Goal: Information Seeking & Learning: Check status

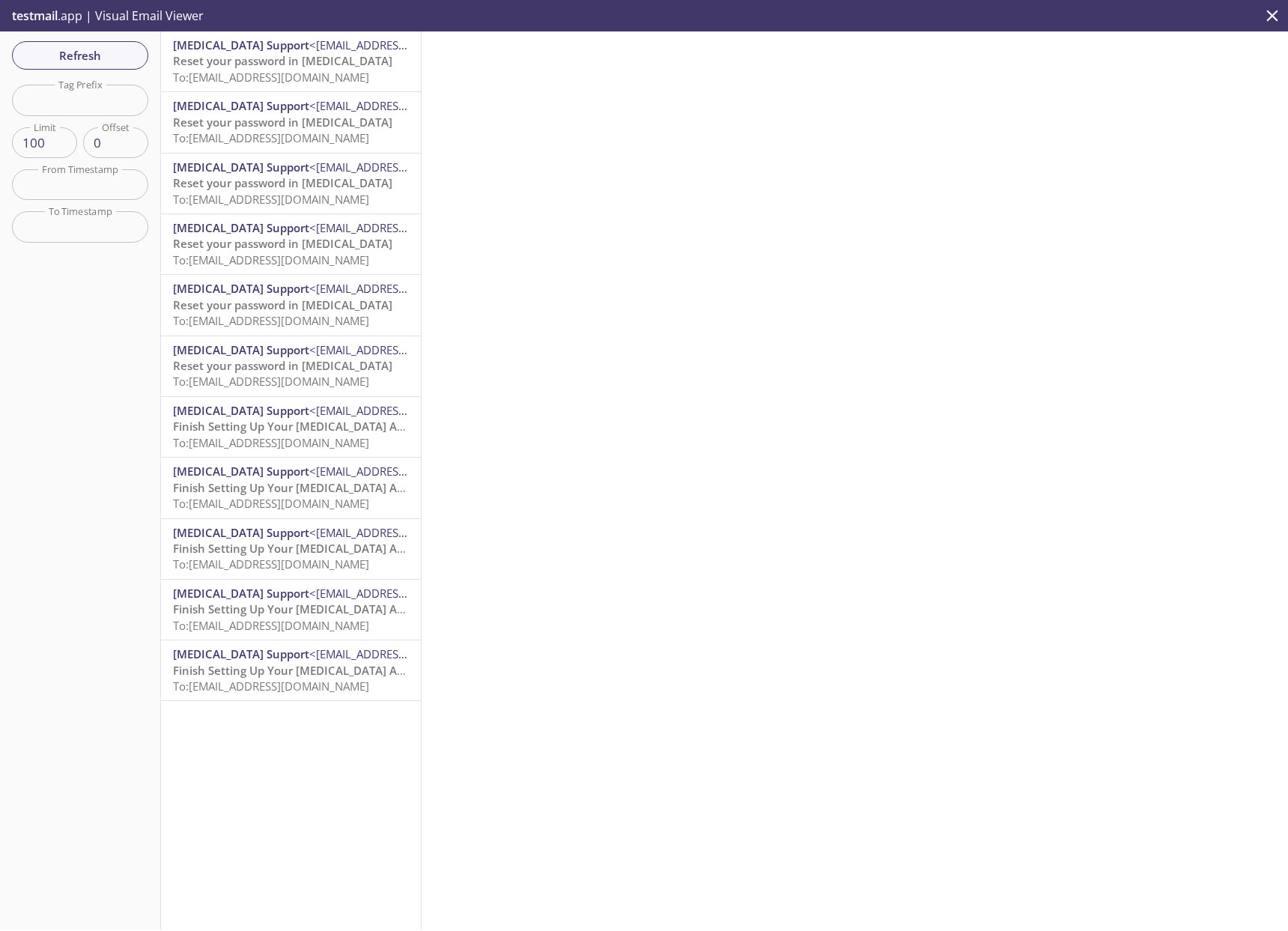
click at [29, 9] on span "testmail" at bounding box center [34, 15] width 46 height 16
click at [46, 23] on span "testmail" at bounding box center [34, 15] width 46 height 16
click at [43, 19] on span "testmail" at bounding box center [34, 15] width 46 height 16
click at [86, 59] on span "Refresh" at bounding box center [80, 55] width 112 height 19
click at [141, 21] on p "testmail .app | Visual Email Viewer" at bounding box center [106, 15] width 213 height 32
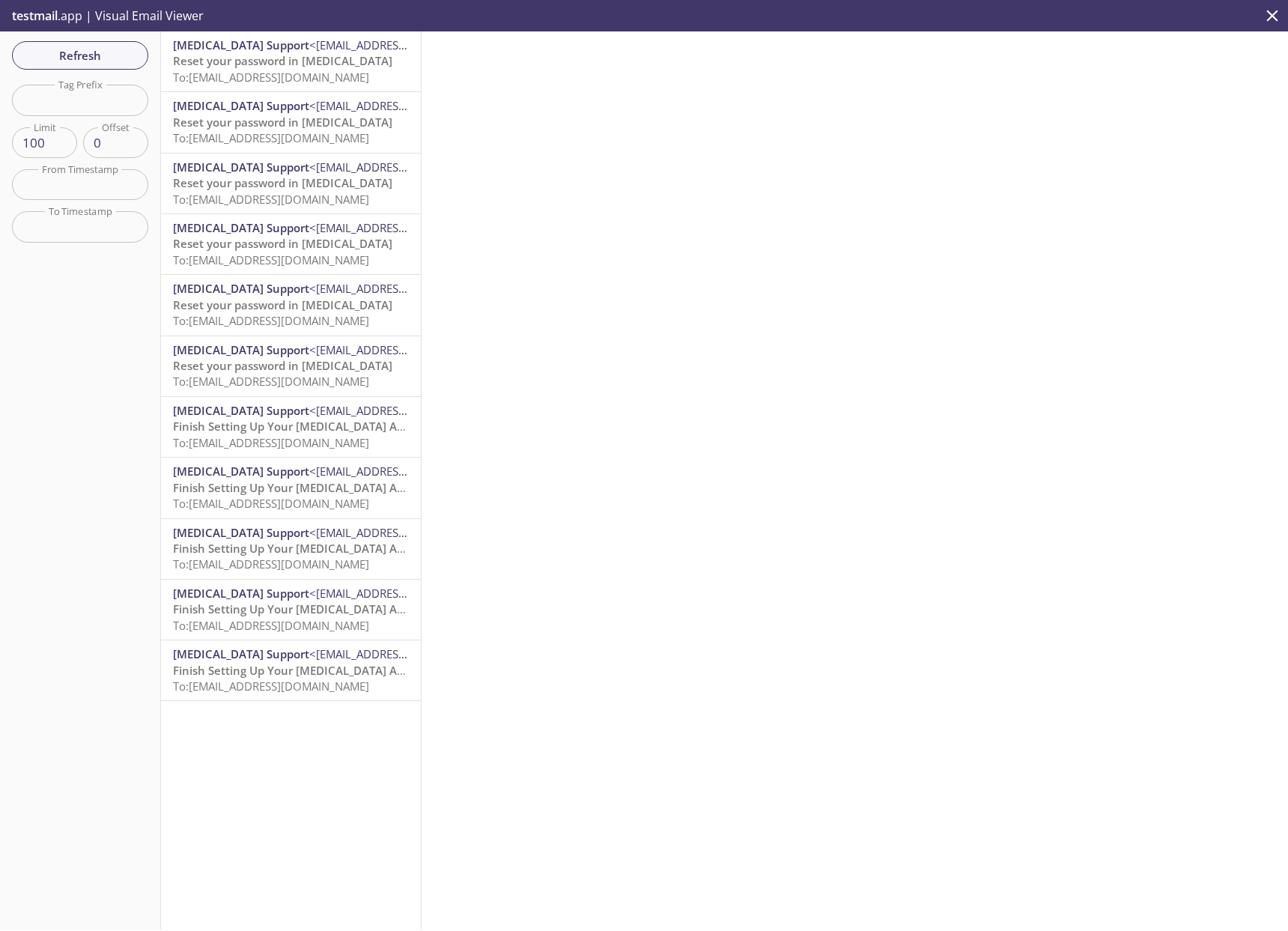
click at [43, 12] on span "testmail" at bounding box center [34, 15] width 46 height 16
click at [1271, 19] on icon "close" at bounding box center [1272, 15] width 19 height 19
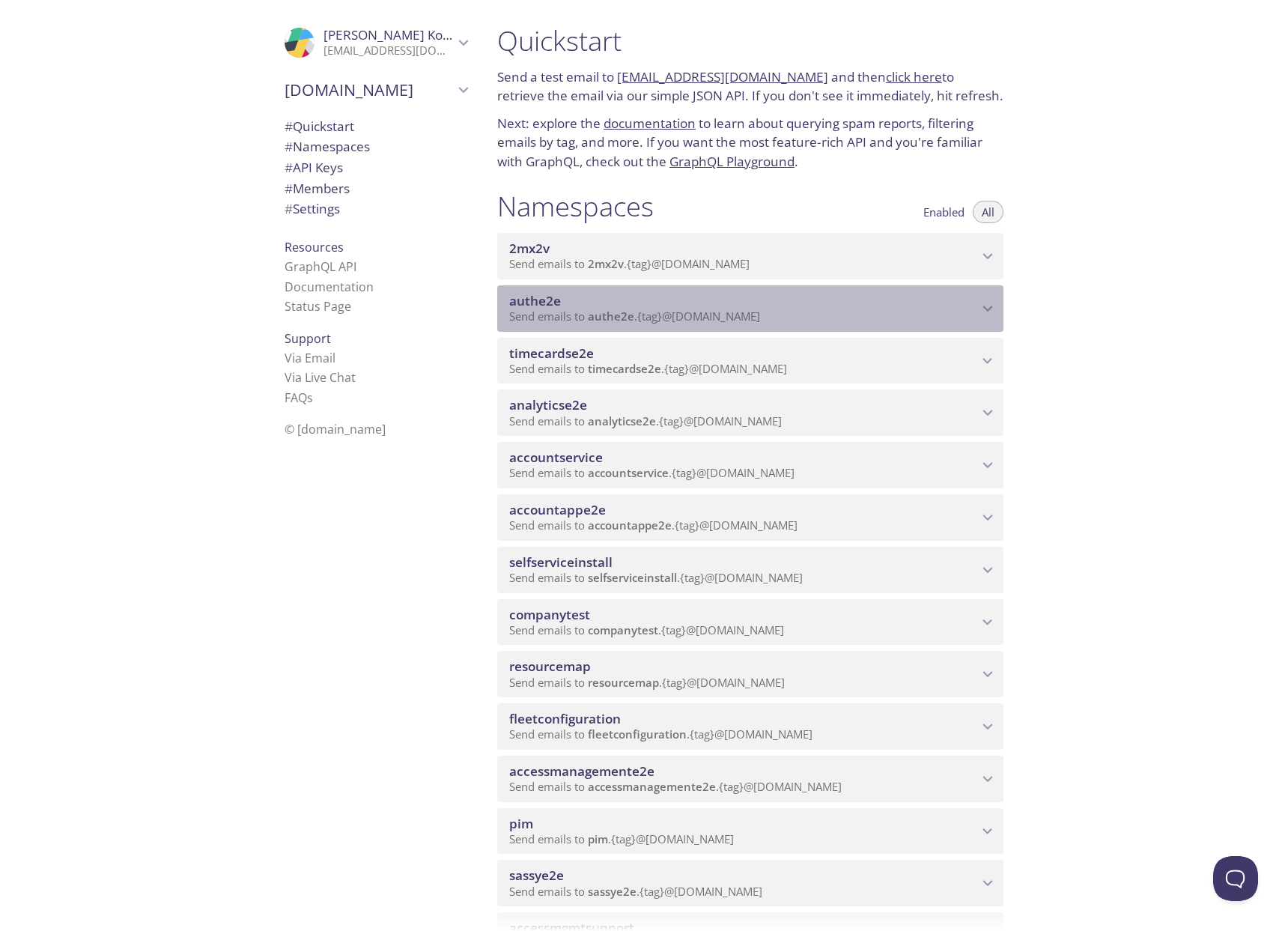
click at [873, 317] on p "Send emails to authe2e . {tag} @[DOMAIN_NAME]" at bounding box center [743, 317] width 469 height 15
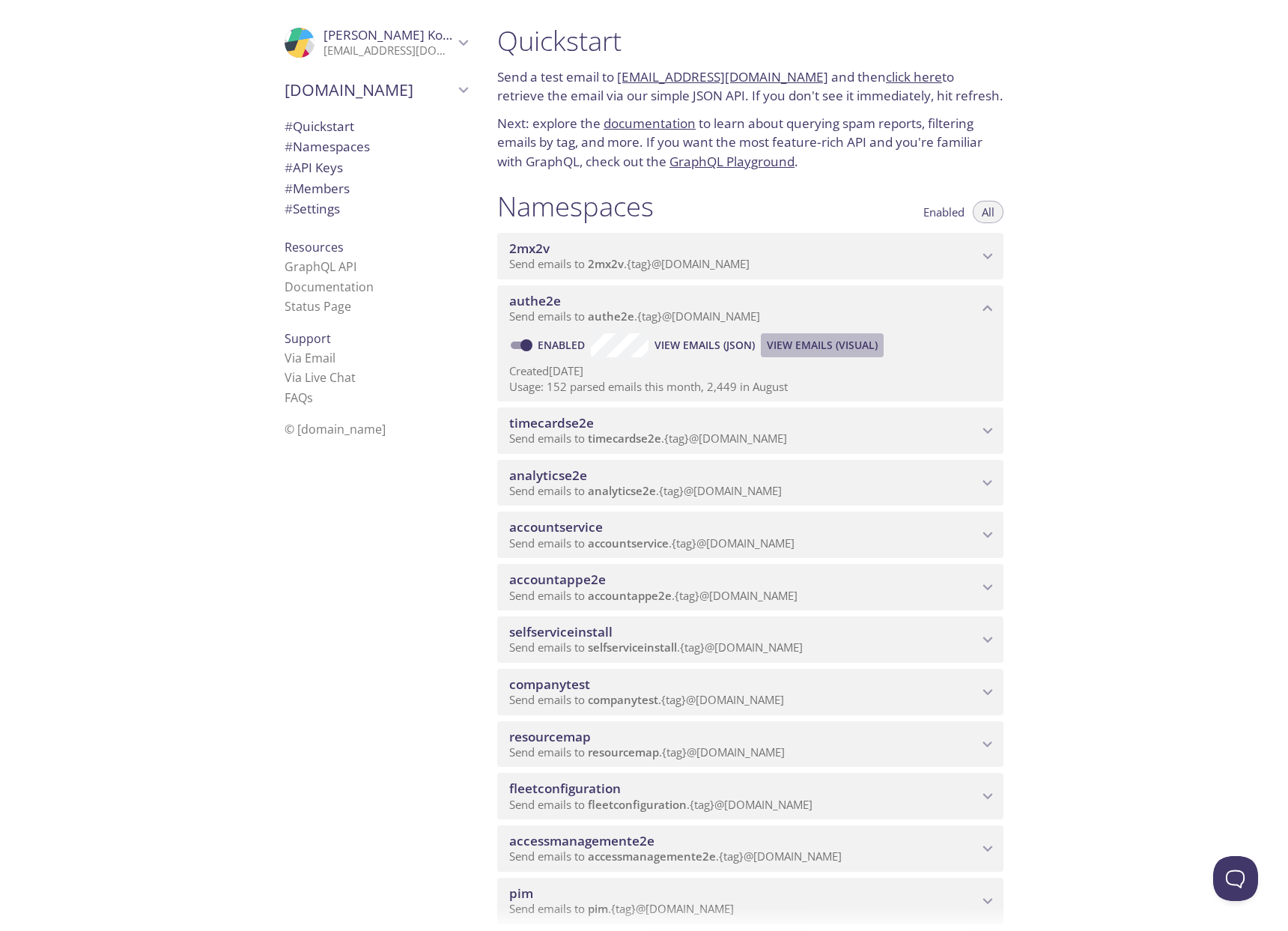
click at [802, 347] on span "View Emails (Visual)" at bounding box center [822, 345] width 111 height 18
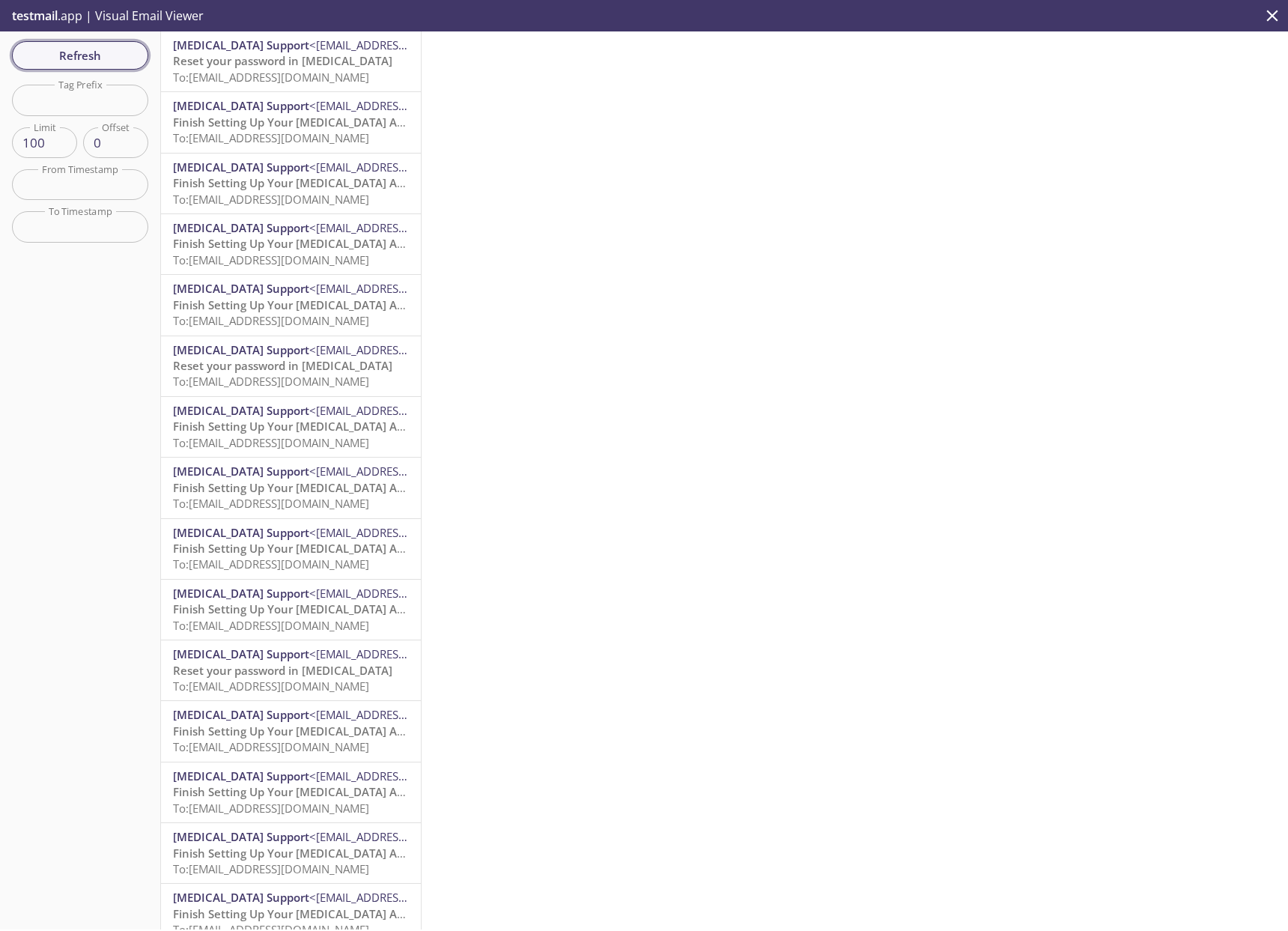
click at [93, 55] on span "Refresh" at bounding box center [80, 55] width 112 height 19
click at [87, 101] on input "text" at bounding box center [80, 100] width 136 height 31
paste input "[EMAIL_ADDRESS][DOMAIN_NAME]"
click at [67, 361] on div "Refresh Filters Tag Prefix authe2e.kokentest Tag Prefix Limit 100 Limit Offset …" at bounding box center [80, 481] width 161 height 898
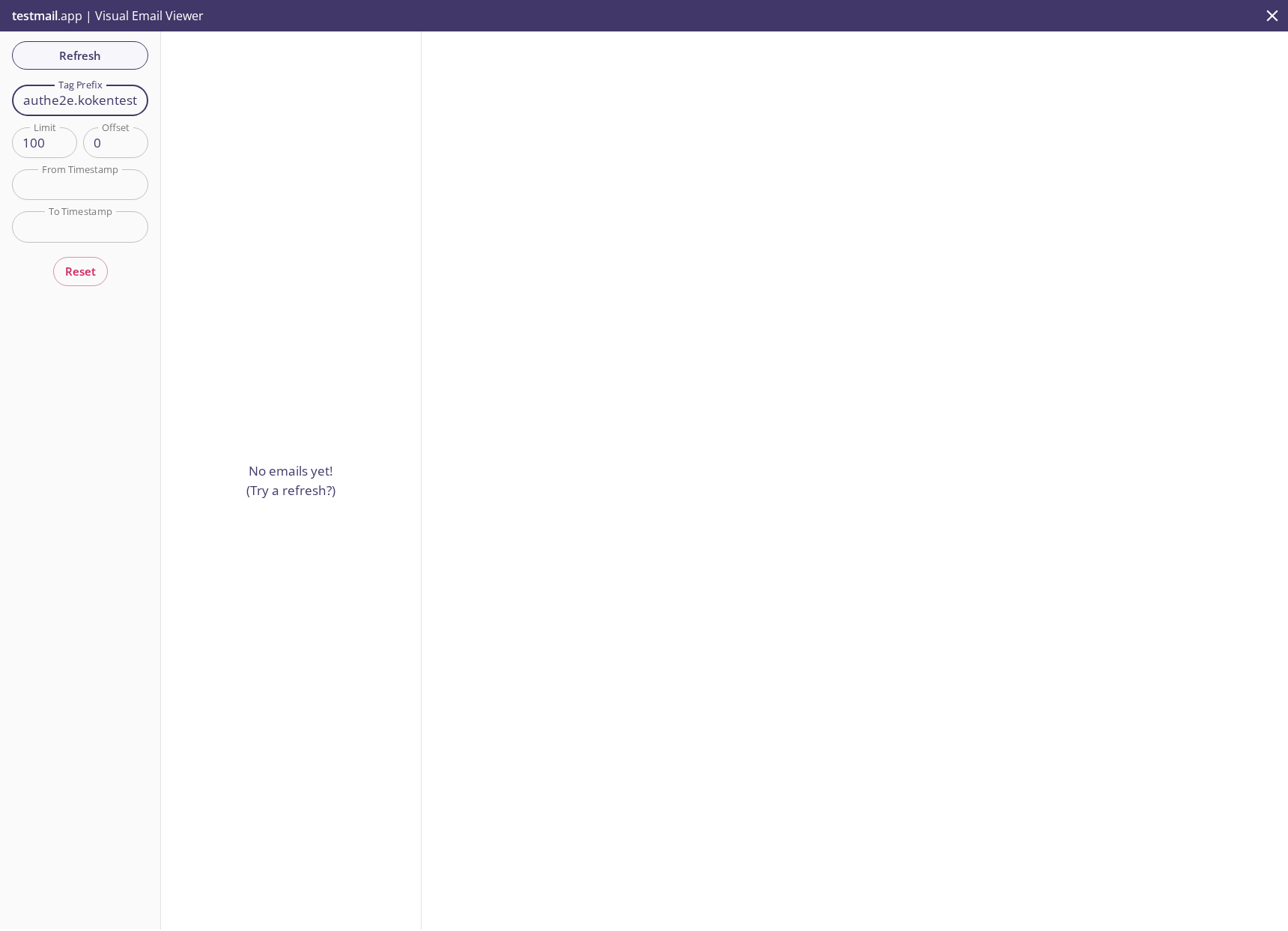
drag, startPoint x: 78, startPoint y: 102, endPoint x: 0, endPoint y: 104, distance: 78.0
click at [1, 104] on div "Refresh Filters Tag Prefix authe2e.kokentest Tag Prefix Limit 100 Limit Offset …" at bounding box center [80, 481] width 161 height 898
type input "kokentest"
click at [71, 452] on div "Refresh Filters Tag Prefix kokentest Tag Prefix Limit 100 Limit Offset 0 Offset…" at bounding box center [80, 481] width 161 height 898
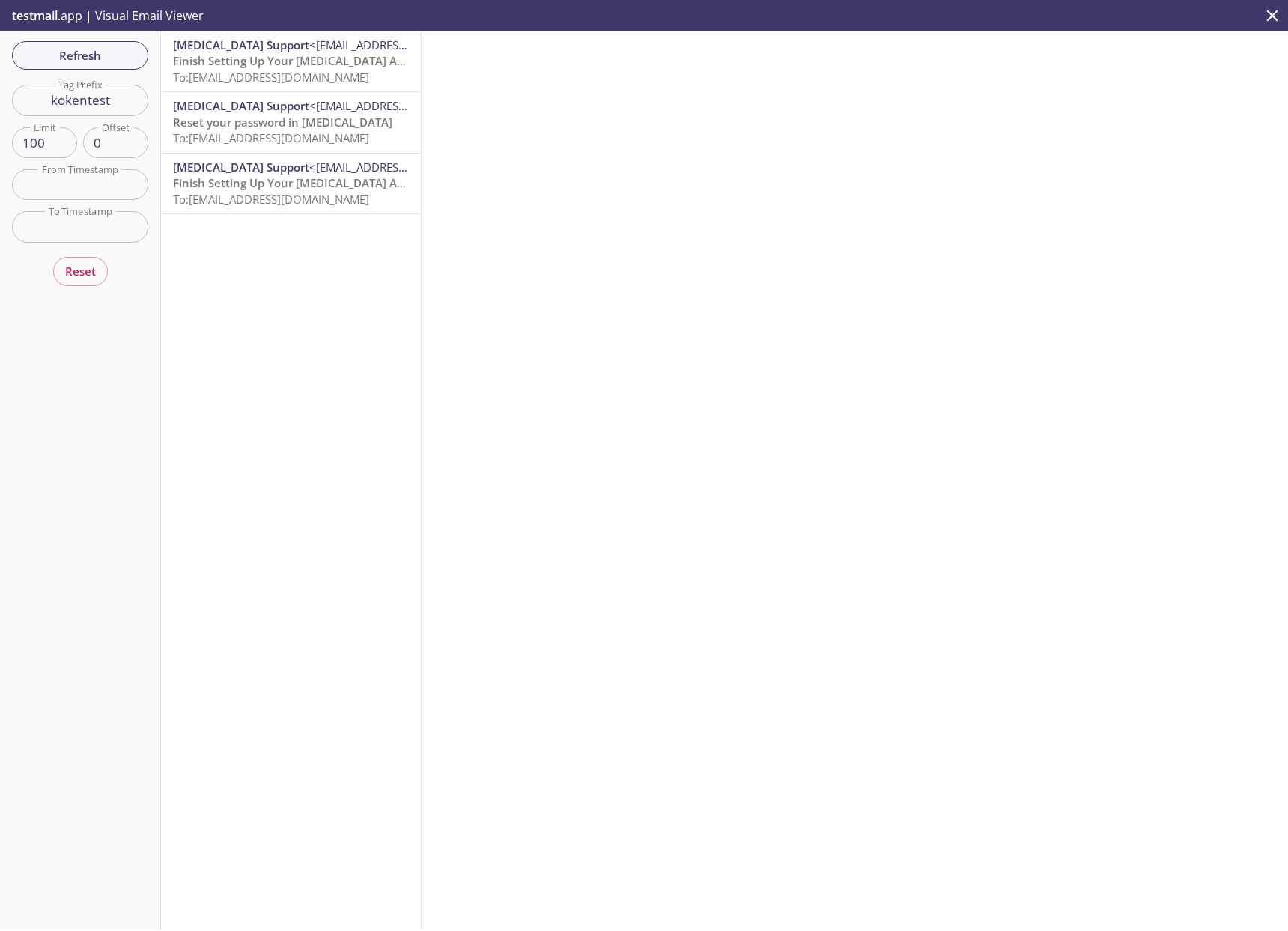
click at [292, 72] on span "To: [EMAIL_ADDRESS][DOMAIN_NAME]" at bounding box center [272, 77] width 196 height 15
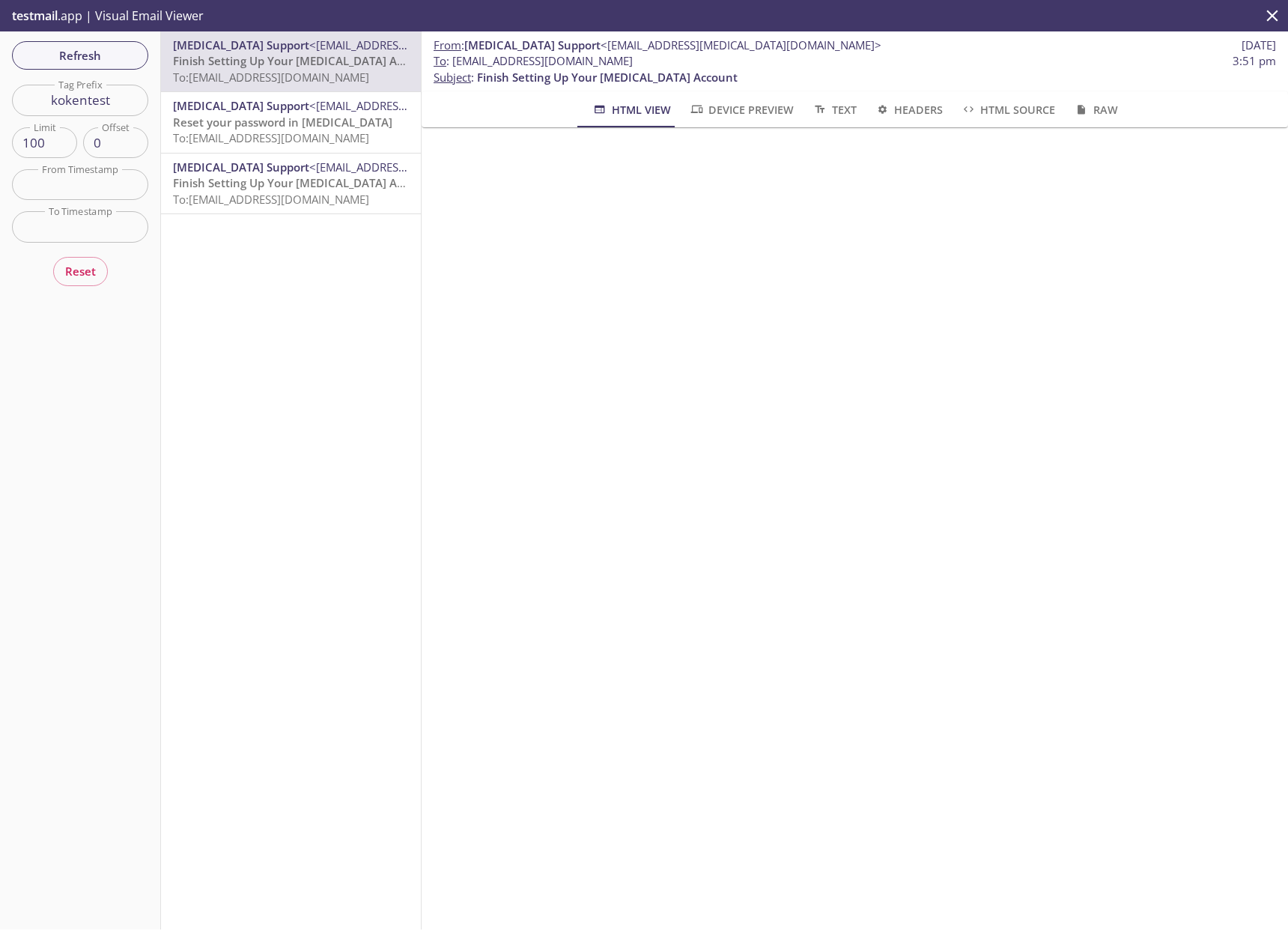
click at [286, 135] on span "To: [EMAIL_ADDRESS][DOMAIN_NAME]" at bounding box center [272, 137] width 196 height 15
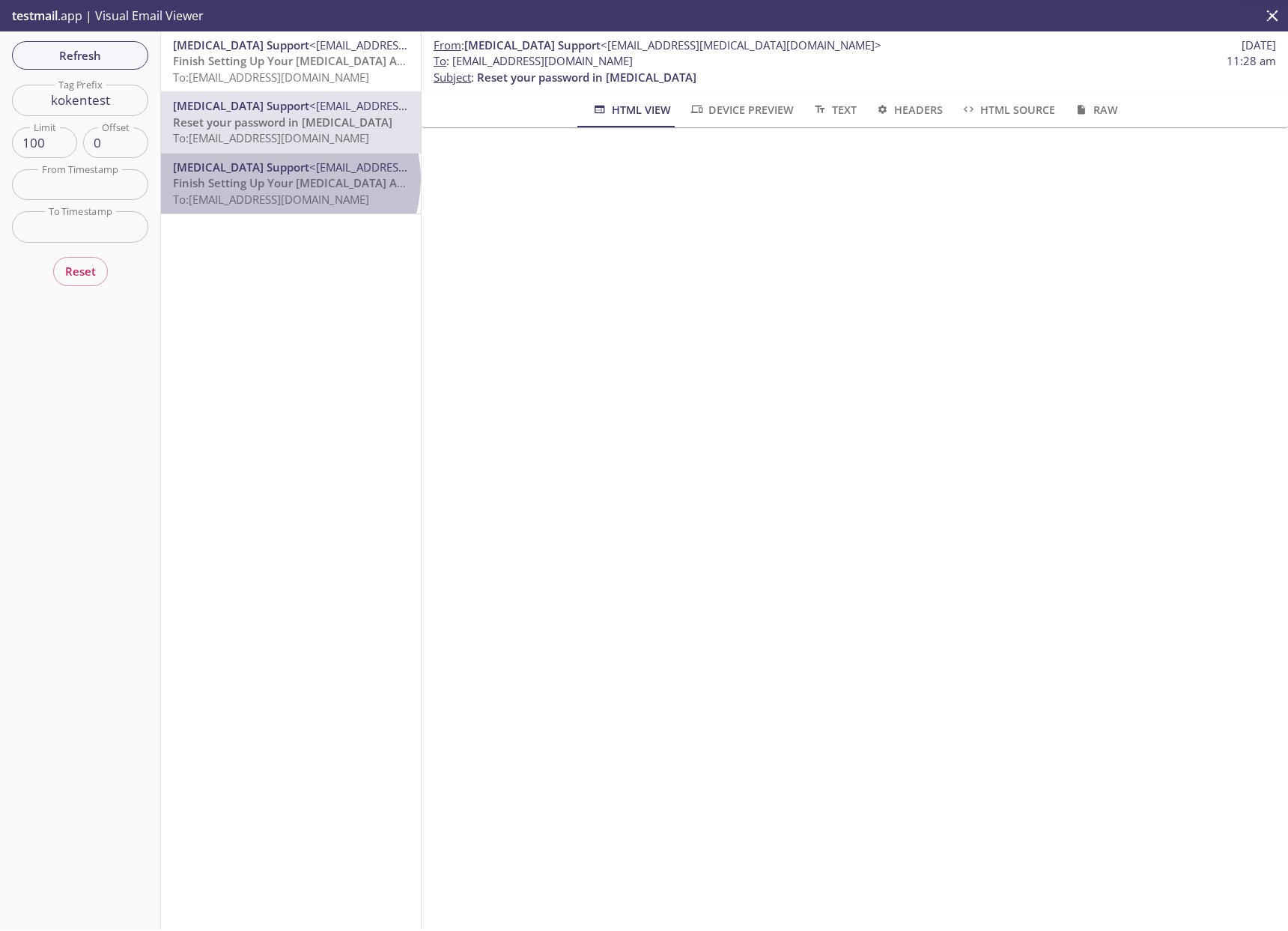
click at [289, 179] on span "Finish Setting Up Your [MEDICAL_DATA] Account" at bounding box center [303, 183] width 261 height 15
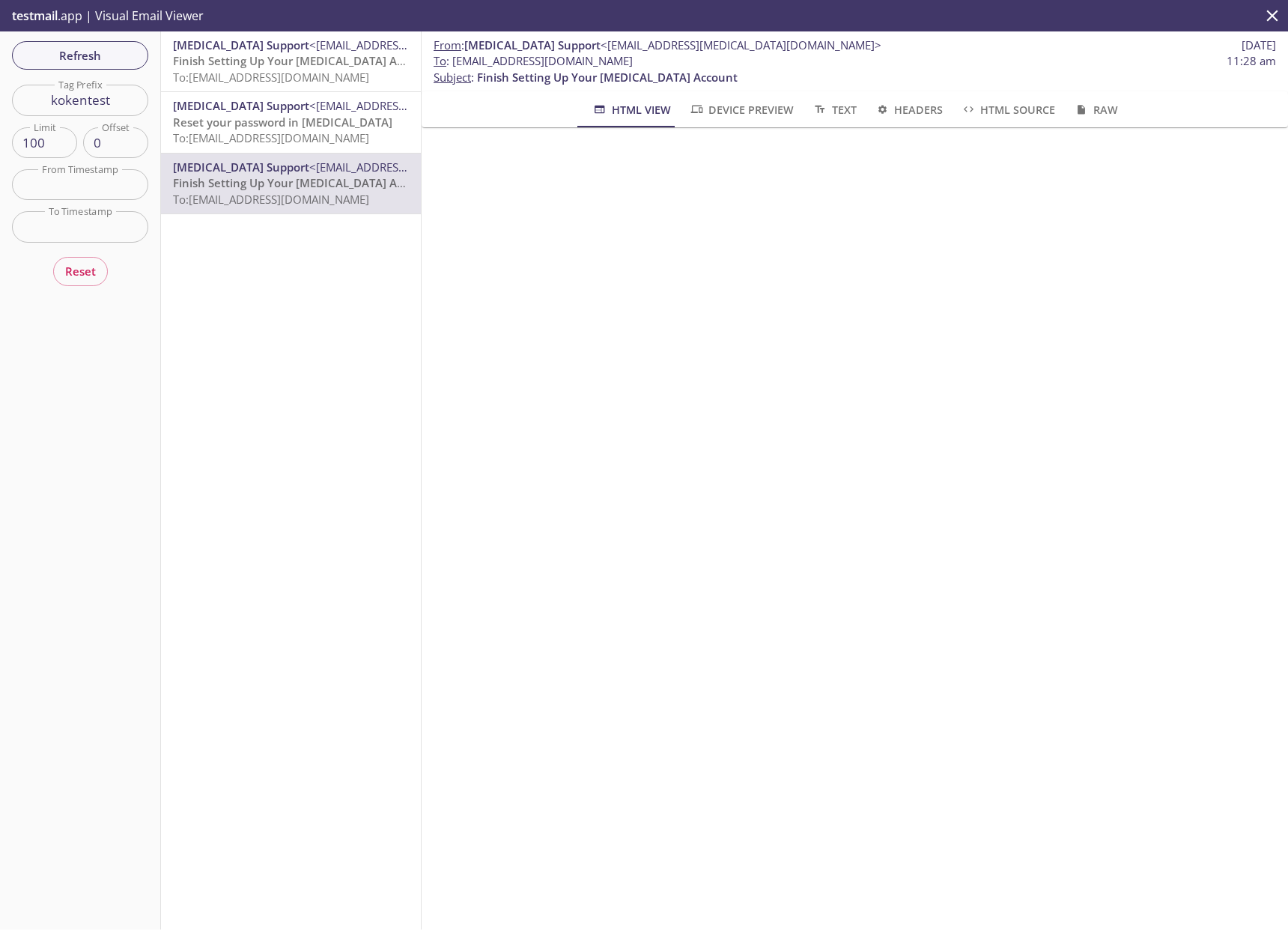
click at [304, 83] on span "To: [EMAIL_ADDRESS][DOMAIN_NAME]" at bounding box center [272, 77] width 196 height 15
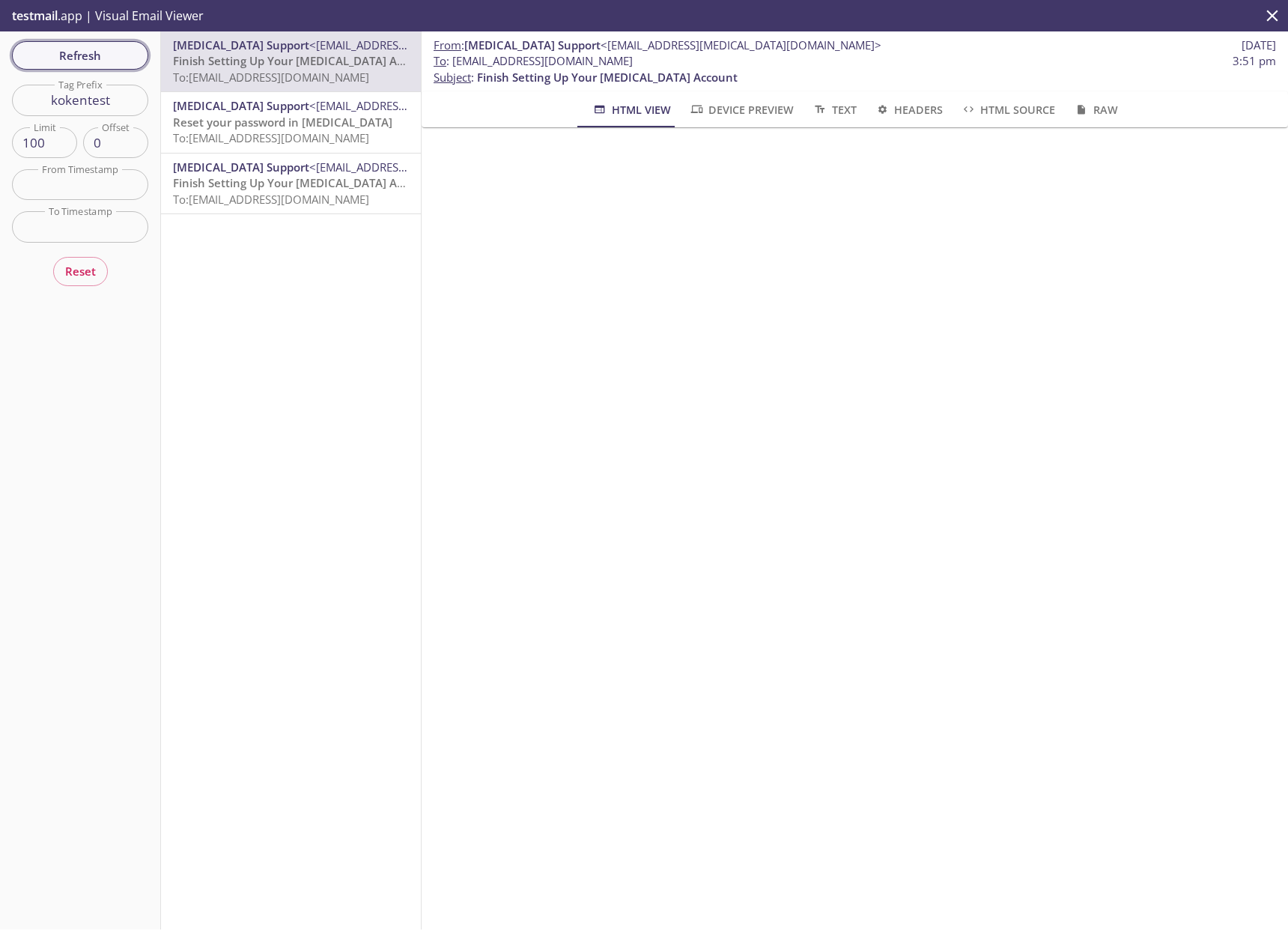
click at [97, 59] on span "Refresh" at bounding box center [80, 55] width 112 height 19
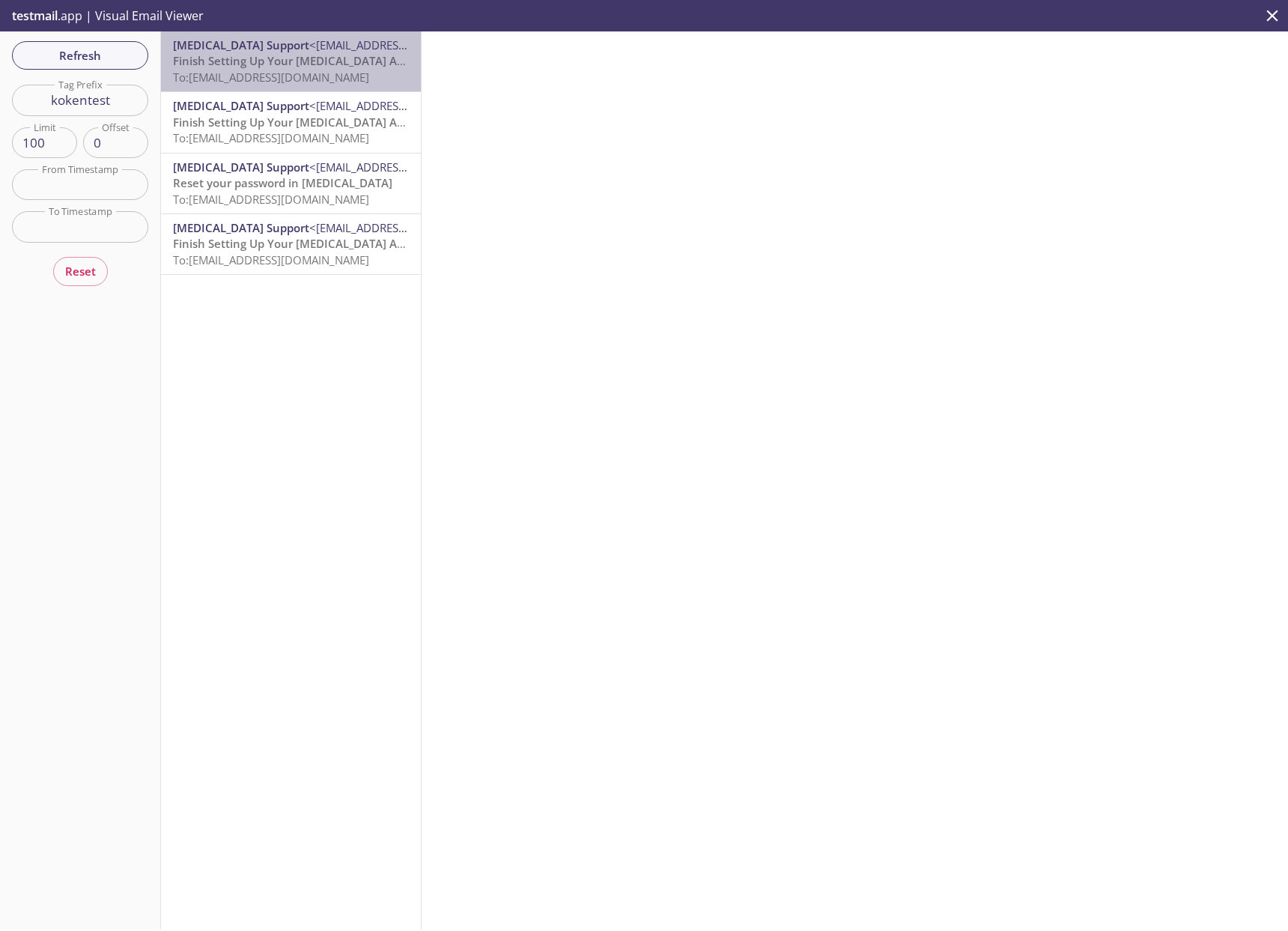
click at [296, 78] on span "To: [EMAIL_ADDRESS][DOMAIN_NAME]" at bounding box center [272, 77] width 196 height 15
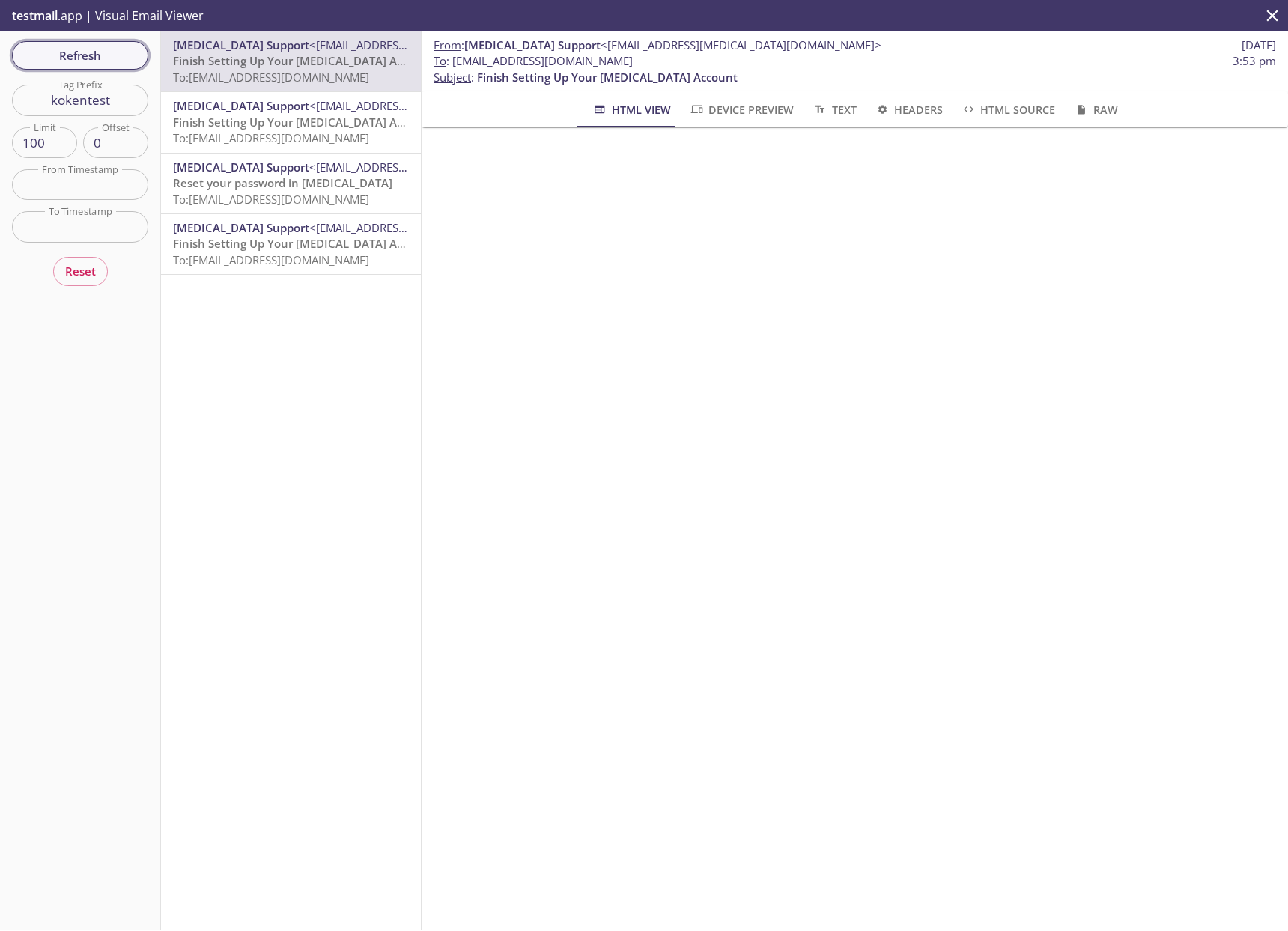
click at [84, 49] on span "Refresh" at bounding box center [80, 55] width 112 height 19
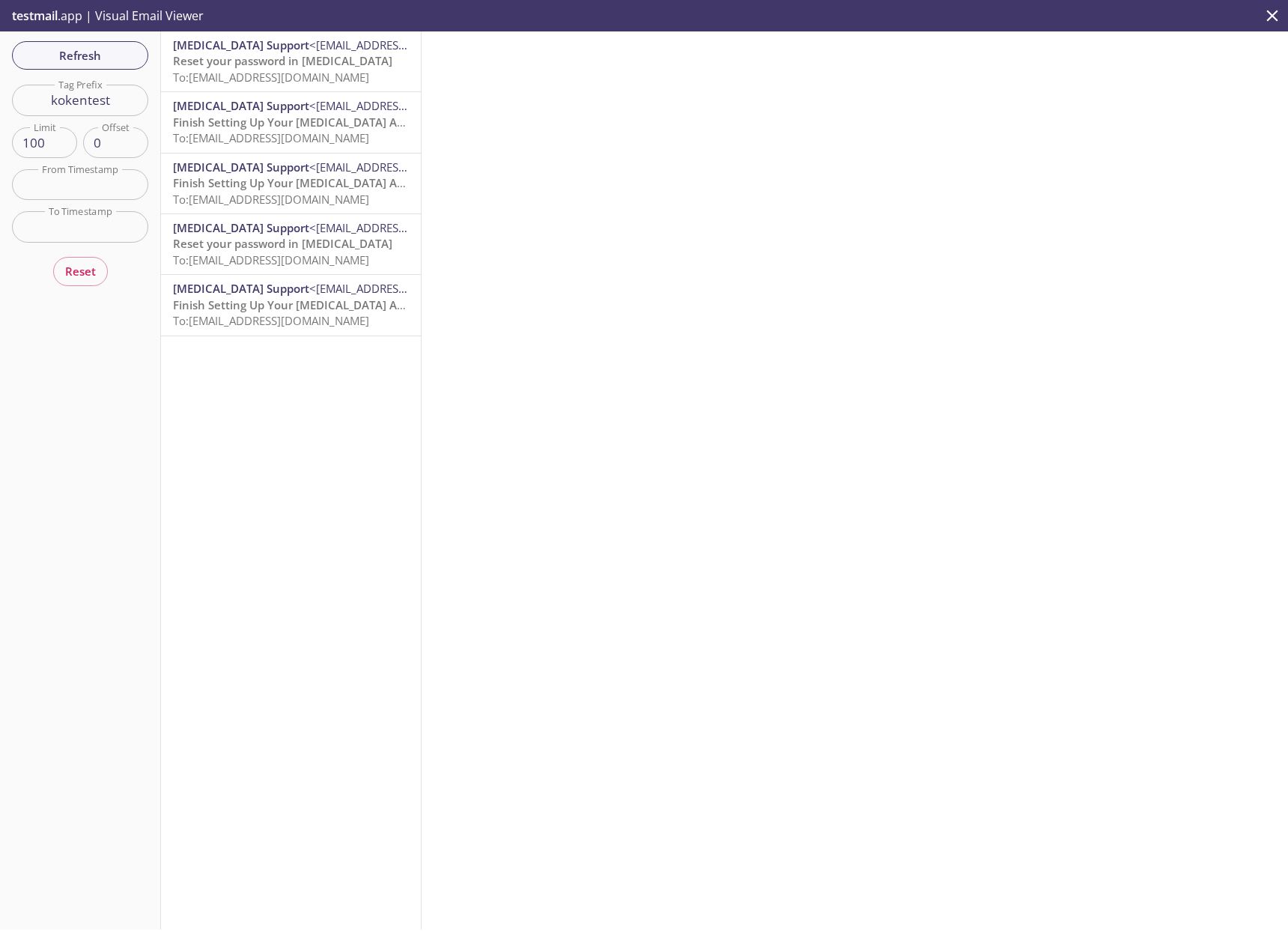
click at [215, 70] on span "To: [EMAIL_ADDRESS][DOMAIN_NAME]" at bounding box center [272, 77] width 196 height 15
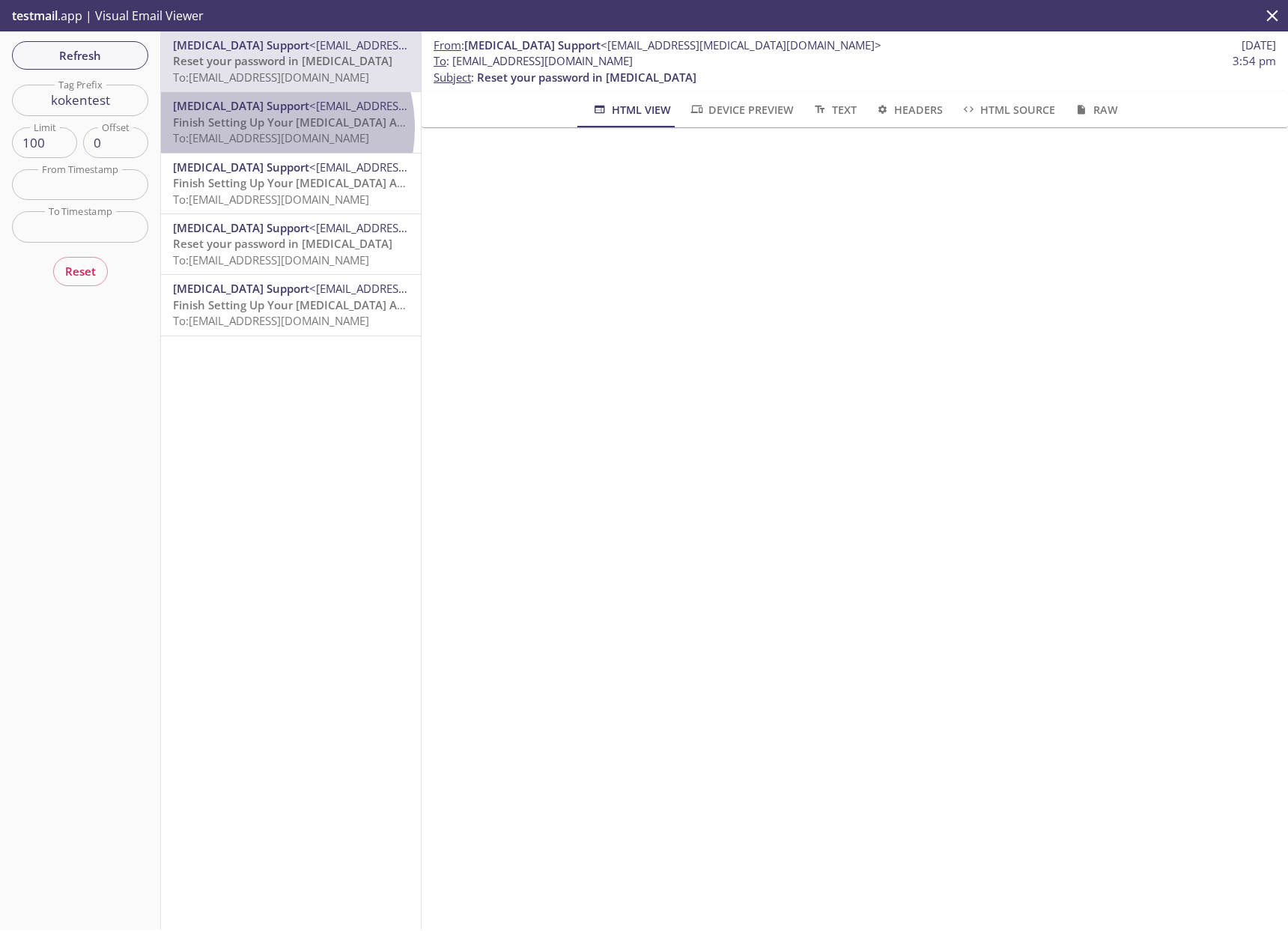
click at [259, 128] on span "Finish Setting Up Your [MEDICAL_DATA] Account" at bounding box center [303, 122] width 261 height 15
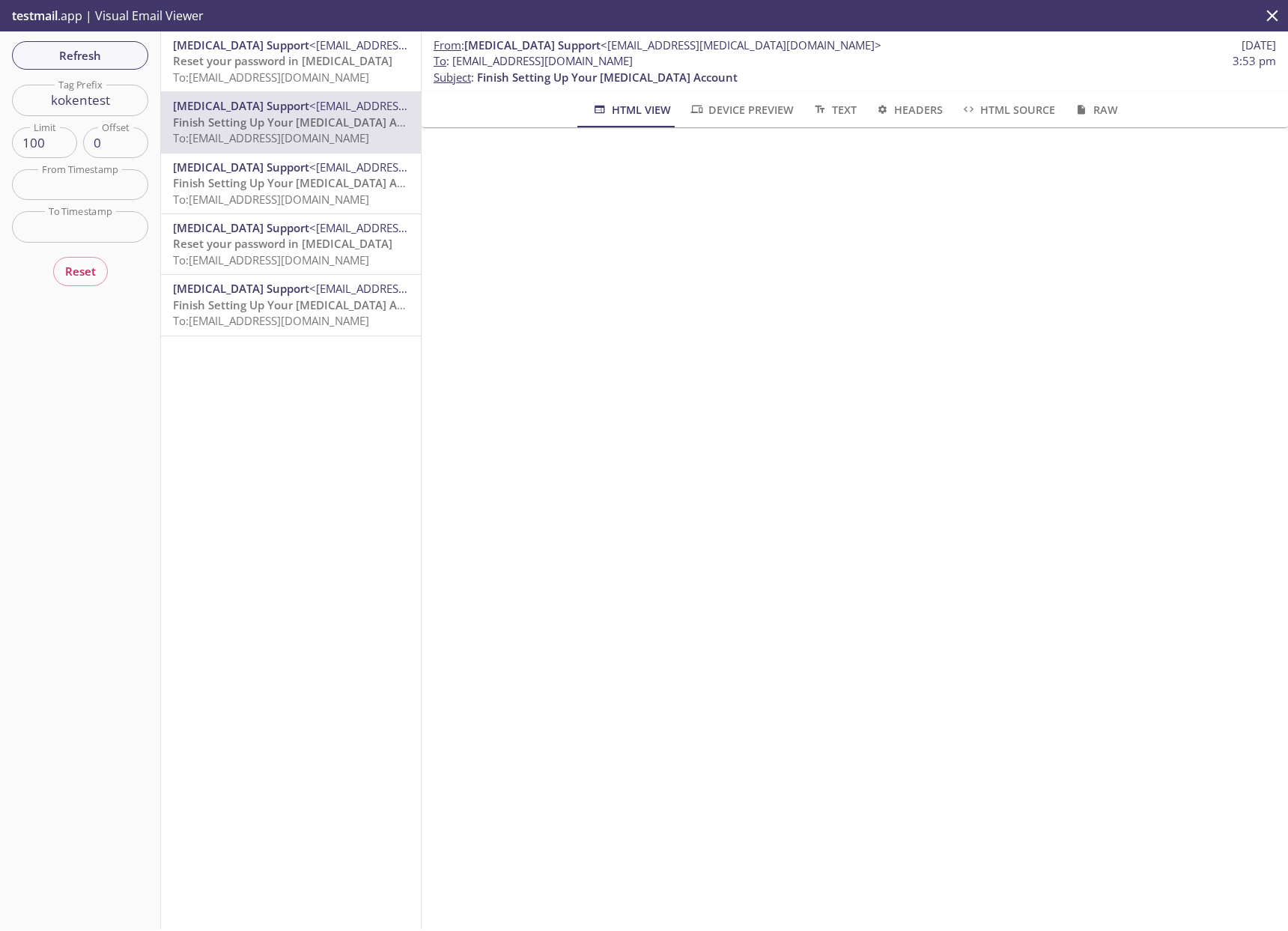
drag, startPoint x: 456, startPoint y: 63, endPoint x: 648, endPoint y: 73, distance: 192.3
click at [672, 61] on span "To : [EMAIL_ADDRESS][DOMAIN_NAME] 3:53 pm" at bounding box center [854, 61] width 842 height 15
copy span "[EMAIL_ADDRESS][DOMAIN_NAME]"
click at [89, 62] on span "Refresh" at bounding box center [80, 55] width 112 height 19
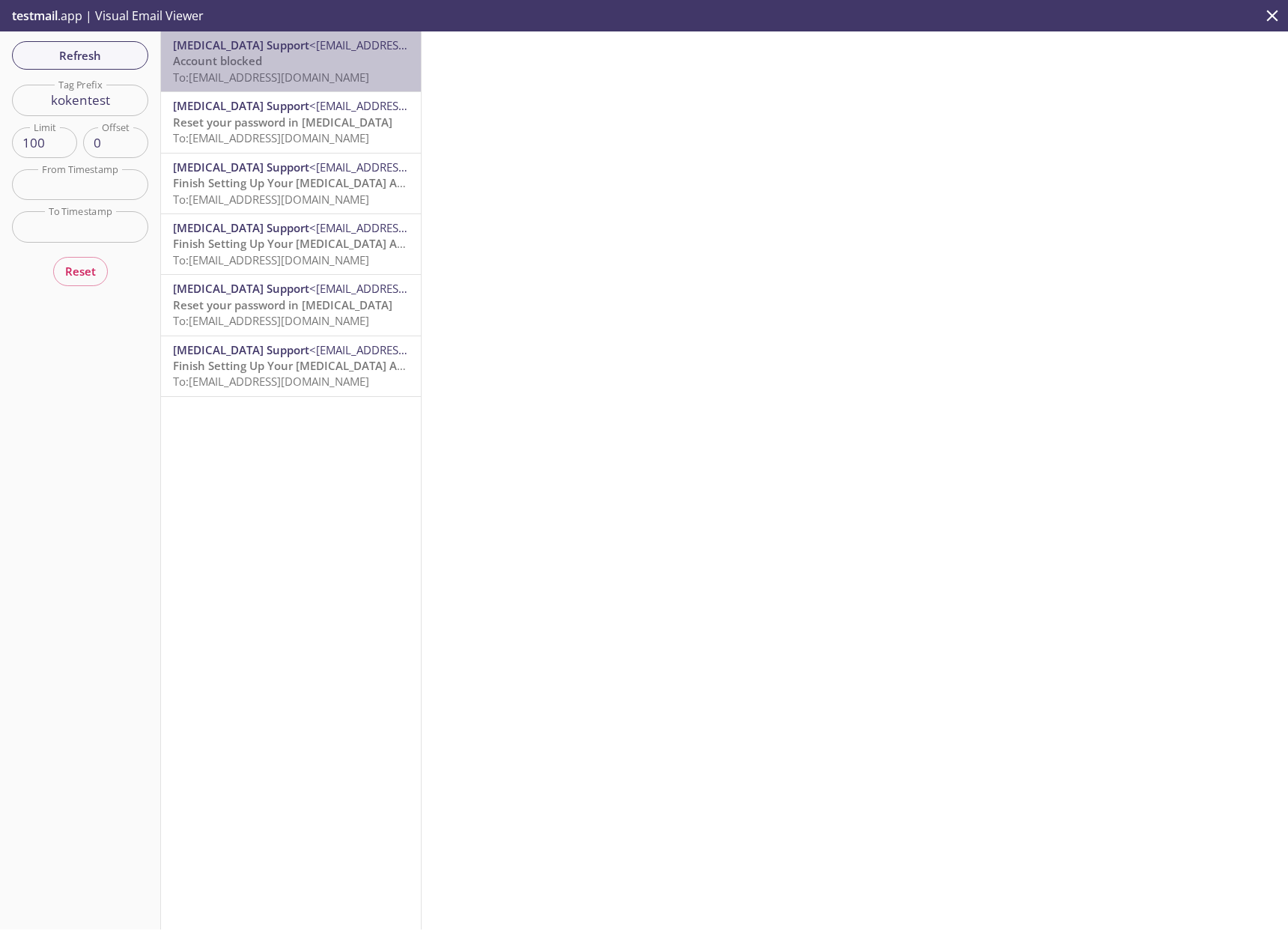
click at [360, 70] on span "To: [EMAIL_ADDRESS][DOMAIN_NAME]" at bounding box center [272, 77] width 196 height 15
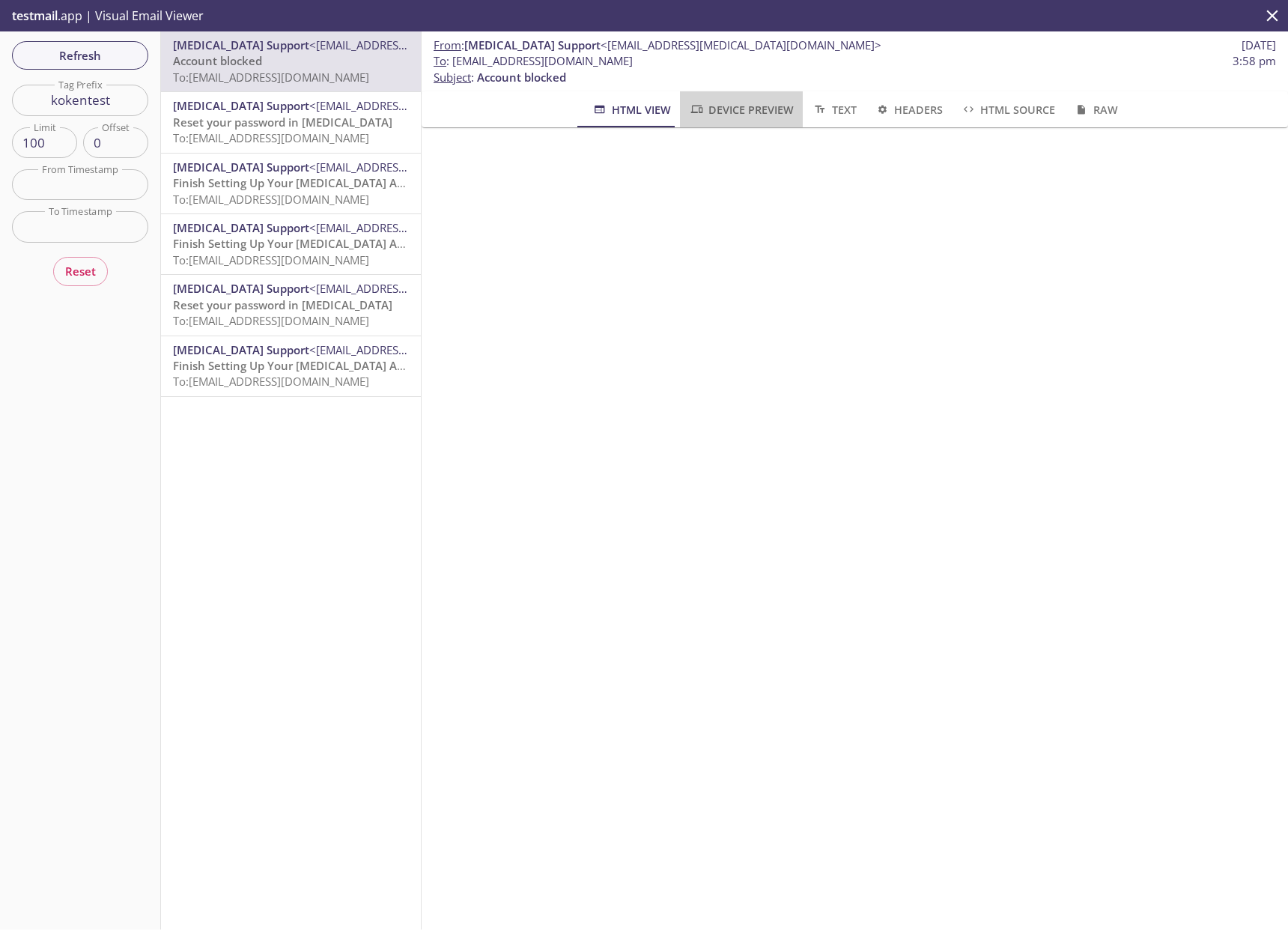
click at [724, 111] on span "Device Preview" at bounding box center [742, 110] width 105 height 19
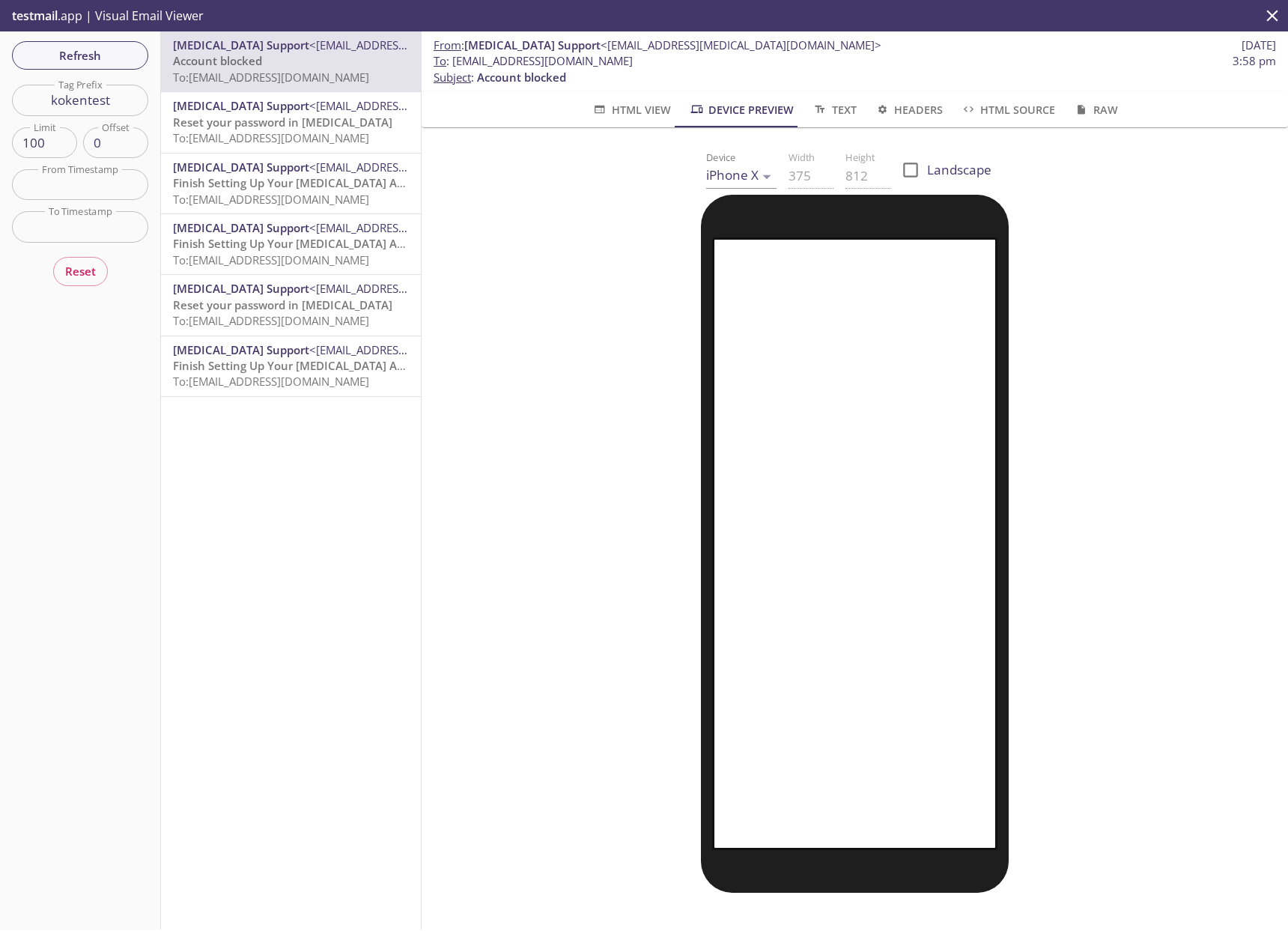
click at [620, 107] on span "HTML View" at bounding box center [631, 110] width 79 height 19
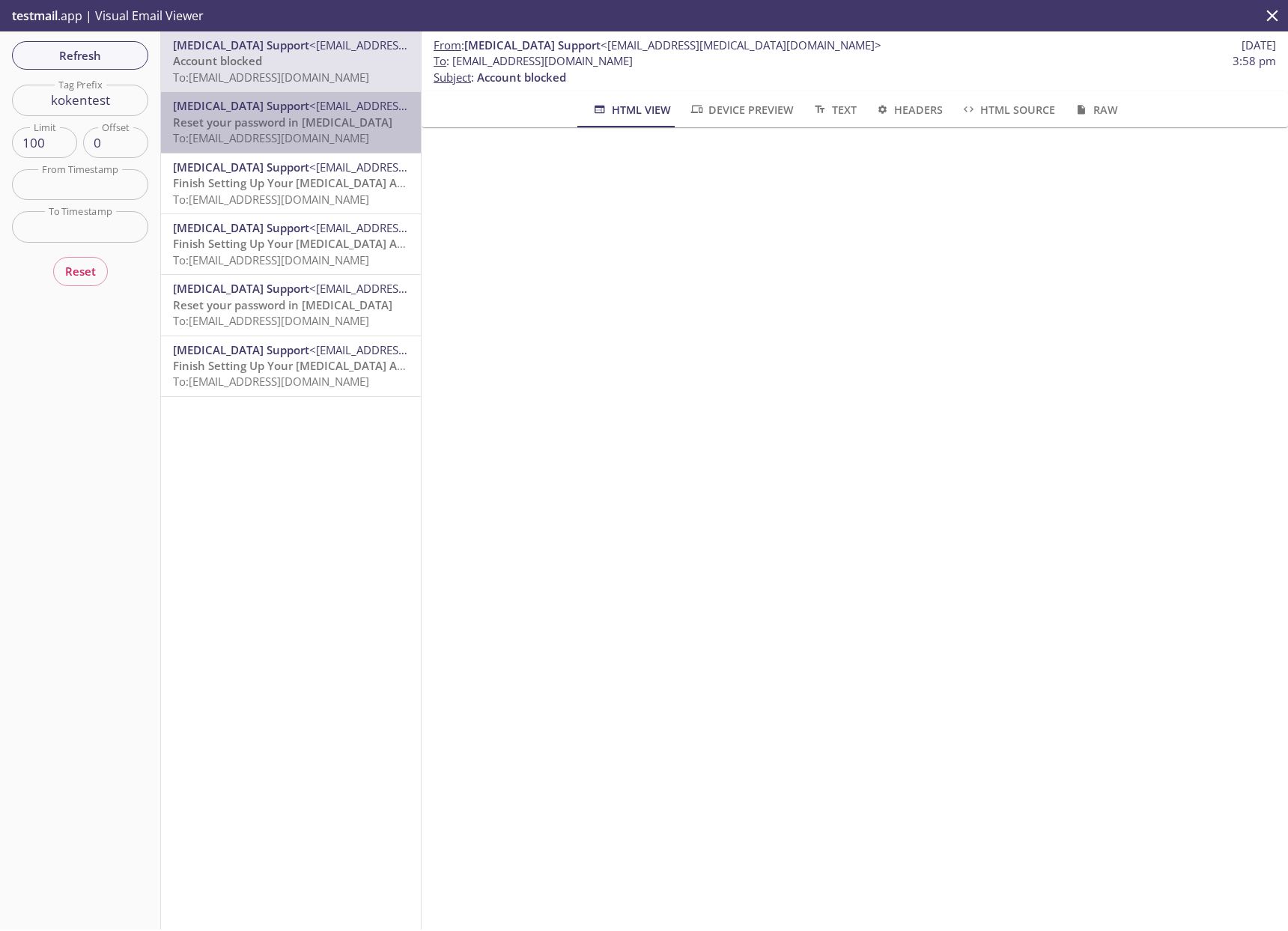
click at [372, 127] on p "Reset your password in [MEDICAL_DATA] To: [EMAIL_ADDRESS][DOMAIN_NAME]" at bounding box center [291, 131] width 236 height 33
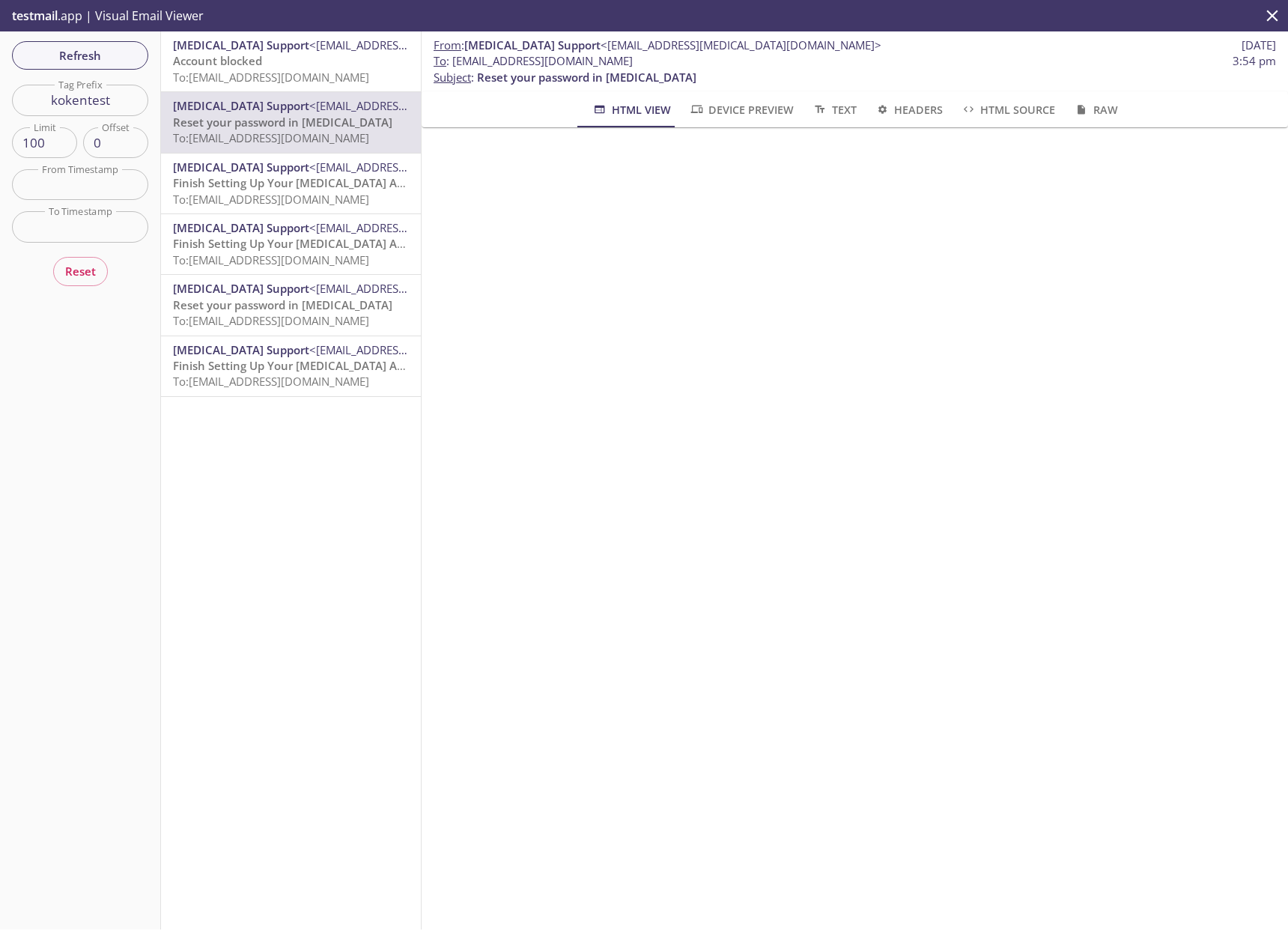
click at [334, 75] on span "To: [EMAIL_ADDRESS][DOMAIN_NAME]" at bounding box center [272, 77] width 196 height 15
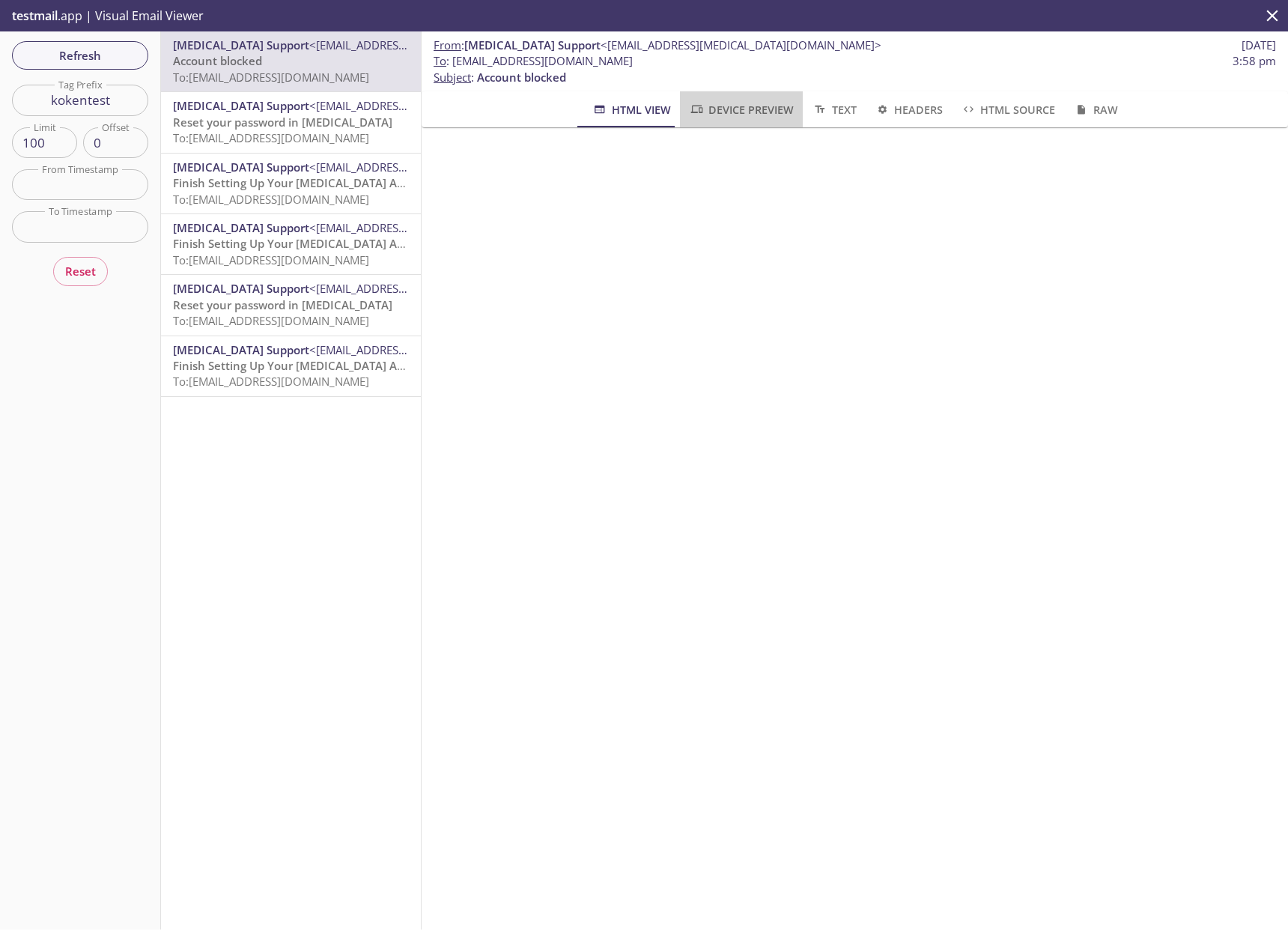
click at [747, 107] on span "Device Preview" at bounding box center [742, 110] width 105 height 19
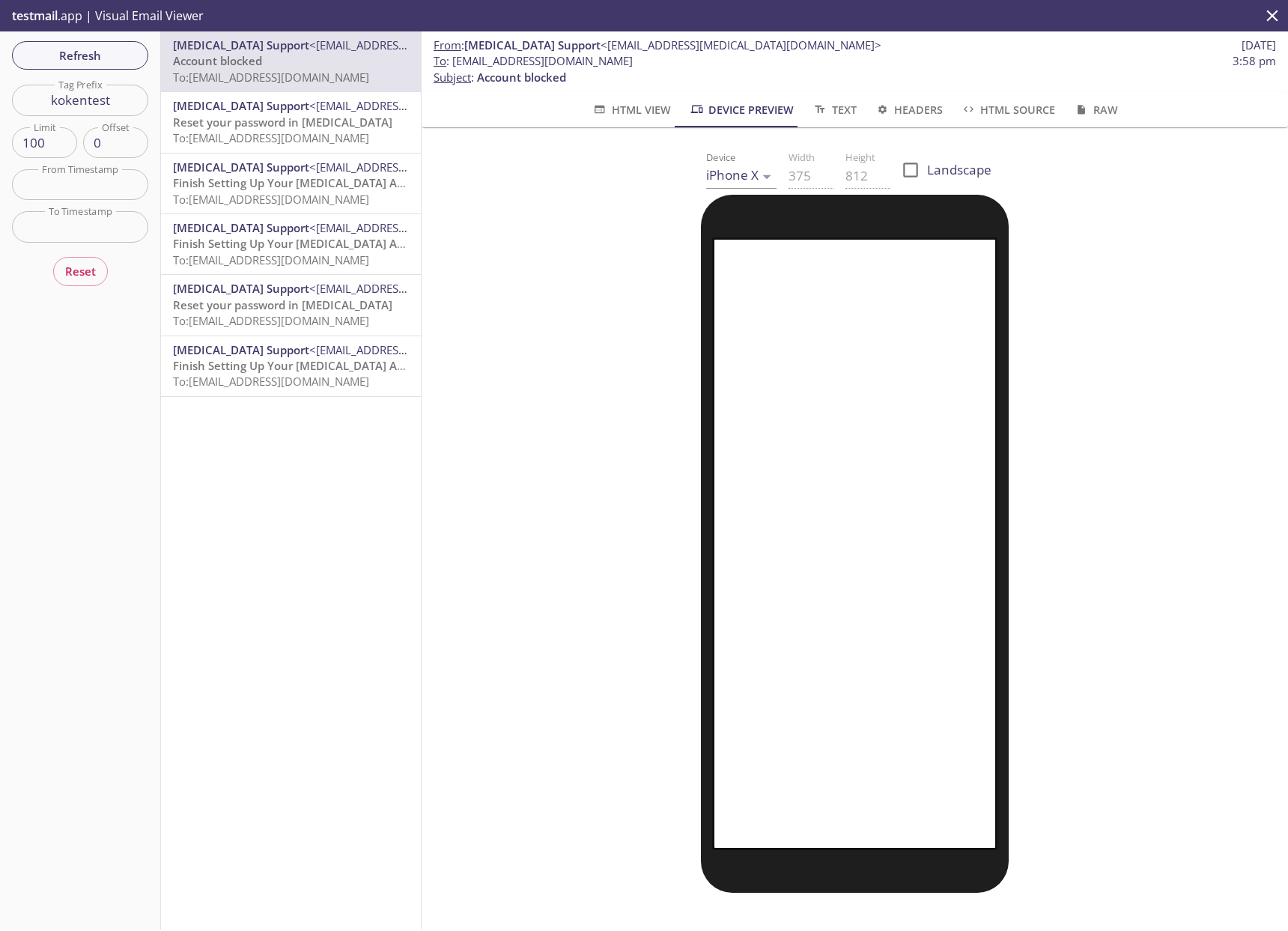
click at [842, 116] on span "Text" at bounding box center [833, 110] width 44 height 19
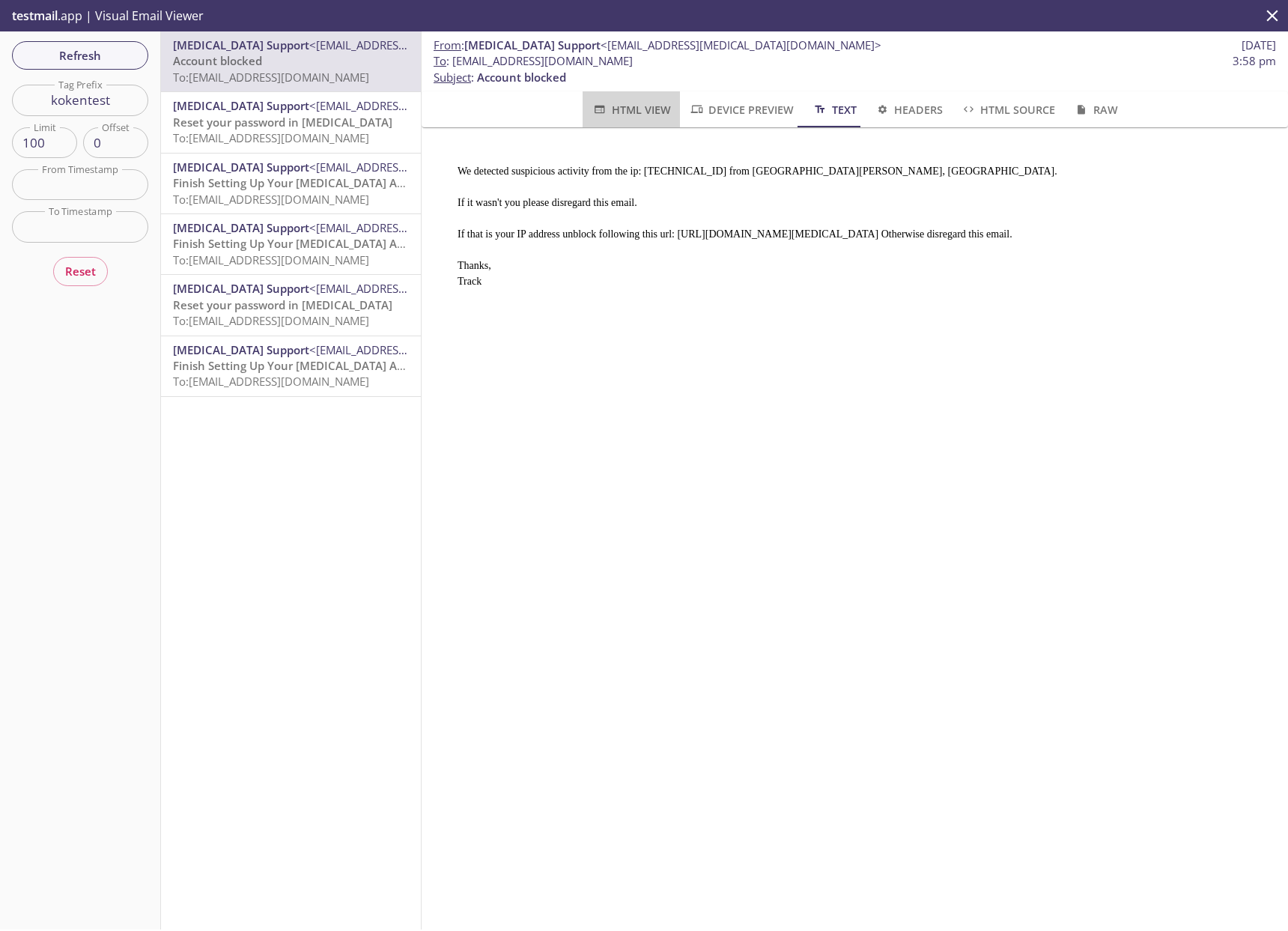
click at [613, 111] on span "HTML View" at bounding box center [631, 110] width 79 height 19
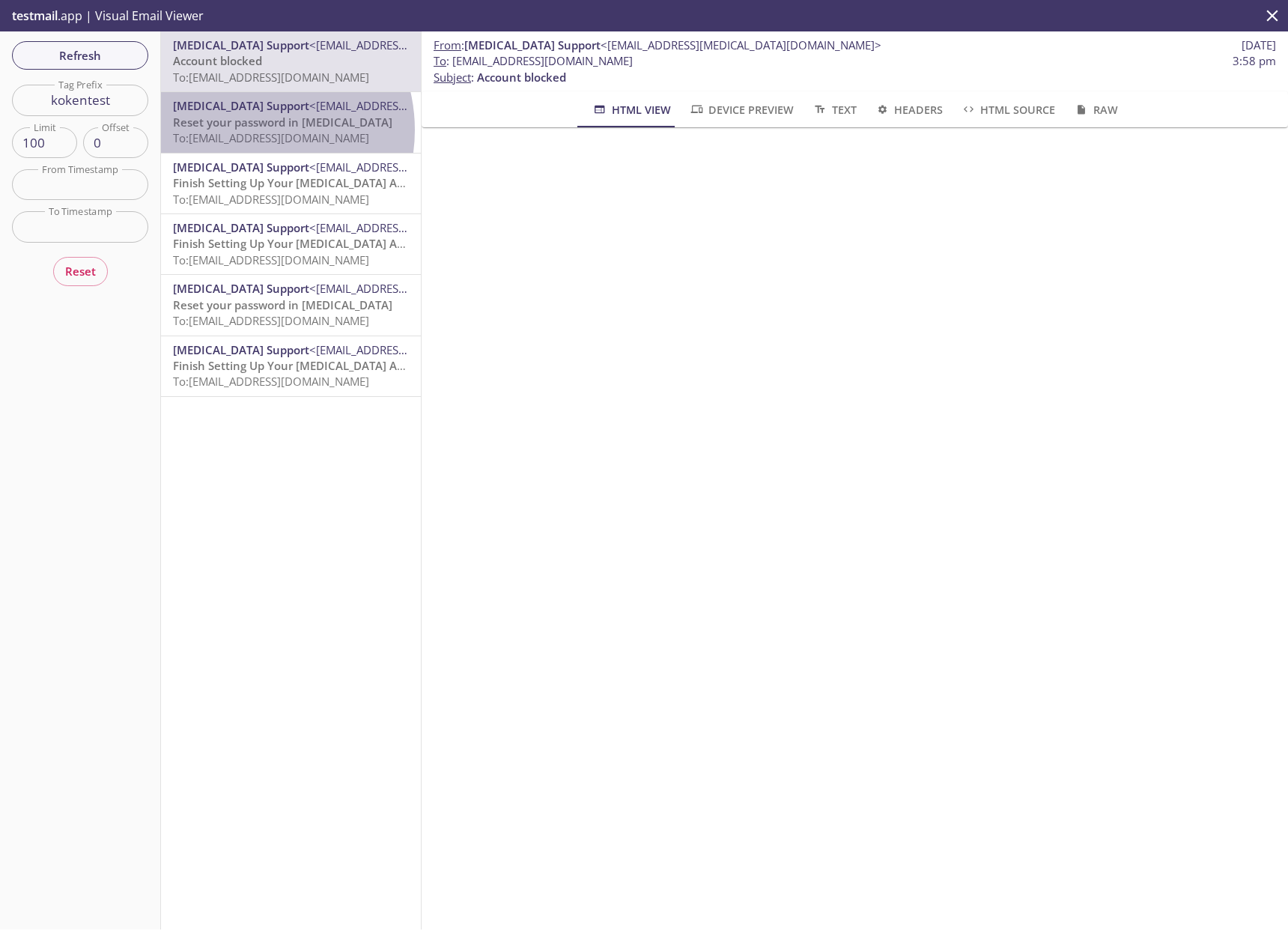
click at [244, 130] on span "To: [EMAIL_ADDRESS][DOMAIN_NAME]" at bounding box center [272, 137] width 196 height 15
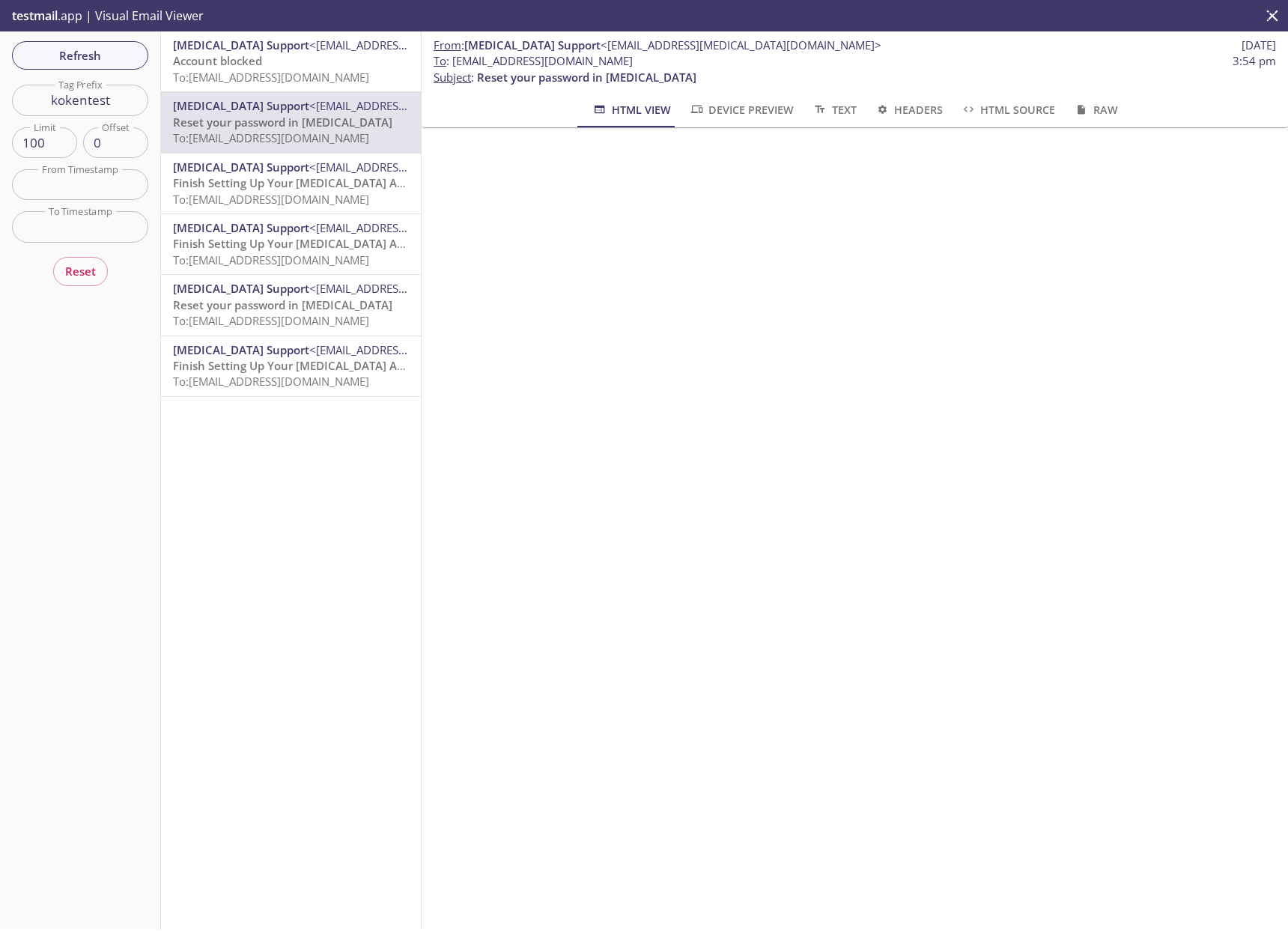
click at [313, 73] on span "To: [EMAIL_ADDRESS][DOMAIN_NAME]" at bounding box center [272, 77] width 196 height 15
